Goal: Task Accomplishment & Management: Manage account settings

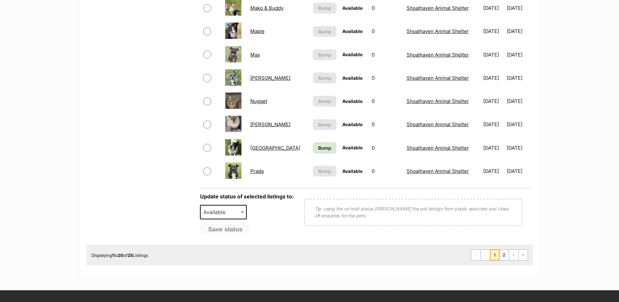
scroll to position [457, 0]
click at [503, 256] on link "2" at bounding box center [504, 254] width 9 height 10
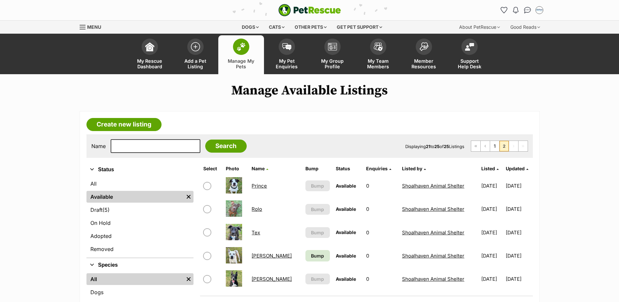
click at [259, 186] on link "Prince" at bounding box center [259, 185] width 15 height 6
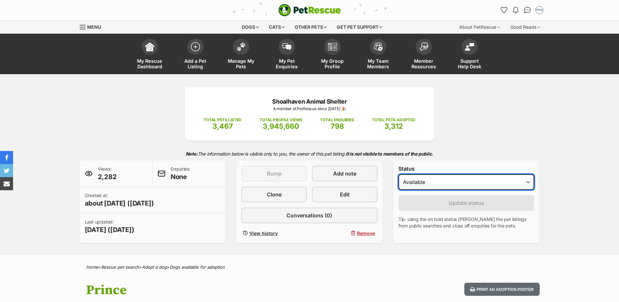
click at [429, 186] on select "Draft Available On hold Adopted" at bounding box center [467, 182] width 136 height 16
select select "rehomed"
click at [399, 174] on select "Draft Available On hold Adopted" at bounding box center [467, 182] width 136 height 16
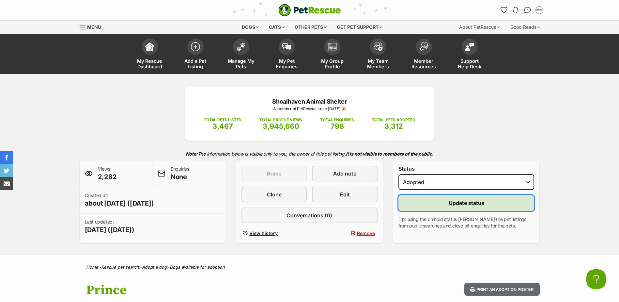
click at [424, 201] on button "Update status" at bounding box center [467, 203] width 136 height 16
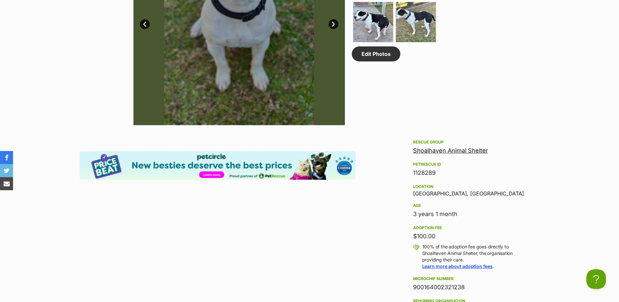
scroll to position [443, 0]
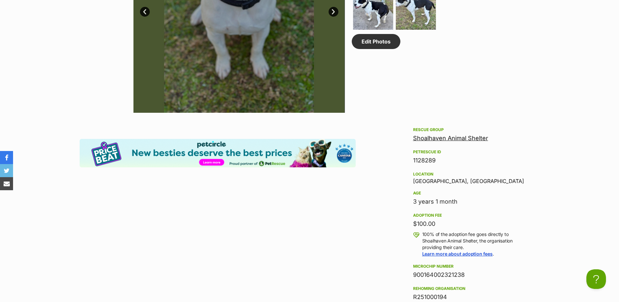
drag, startPoint x: 468, startPoint y: 297, endPoint x: 409, endPoint y: 278, distance: 62.4
click at [409, 278] on aside "Rescue group [GEOGRAPHIC_DATA] PetRescue ID 1128289 Location [GEOGRAPHIC_DATA],…" at bounding box center [471, 287] width 137 height 322
copy div "900164002321238"
